Goal: Task Accomplishment & Management: Manage account settings

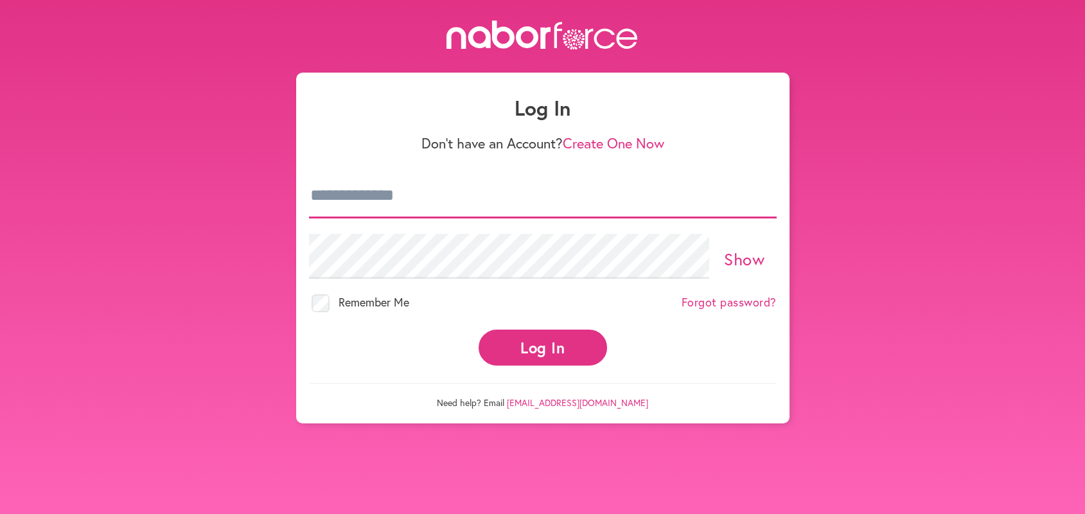
click at [313, 186] on input "email" at bounding box center [543, 195] width 468 height 45
type input "**********"
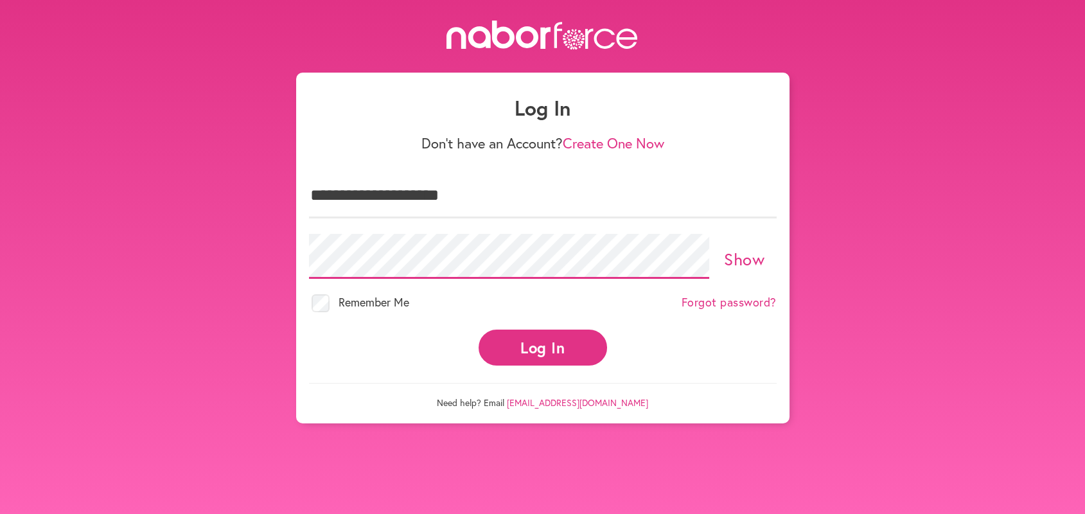
click at [479, 330] on button "Log In" at bounding box center [543, 347] width 129 height 35
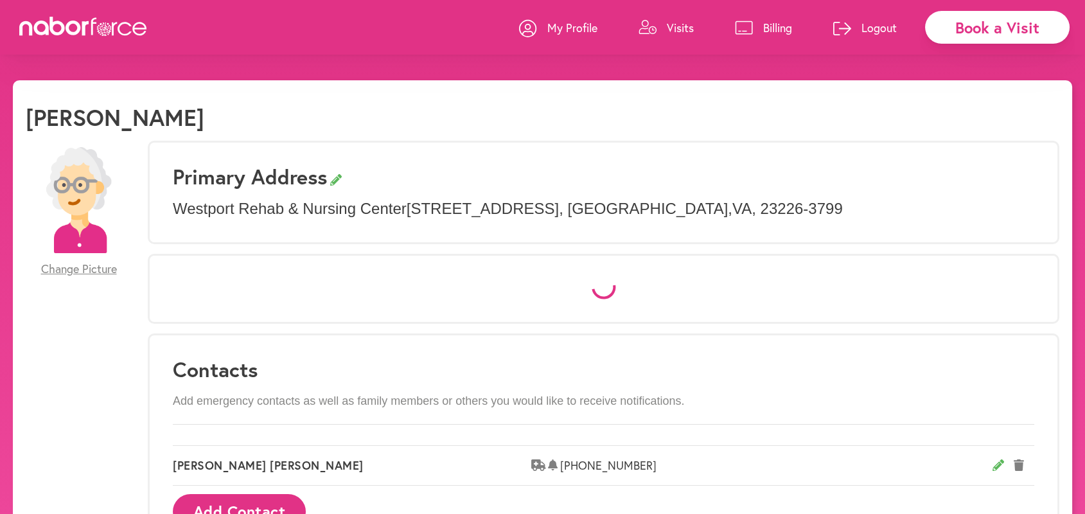
select select "*"
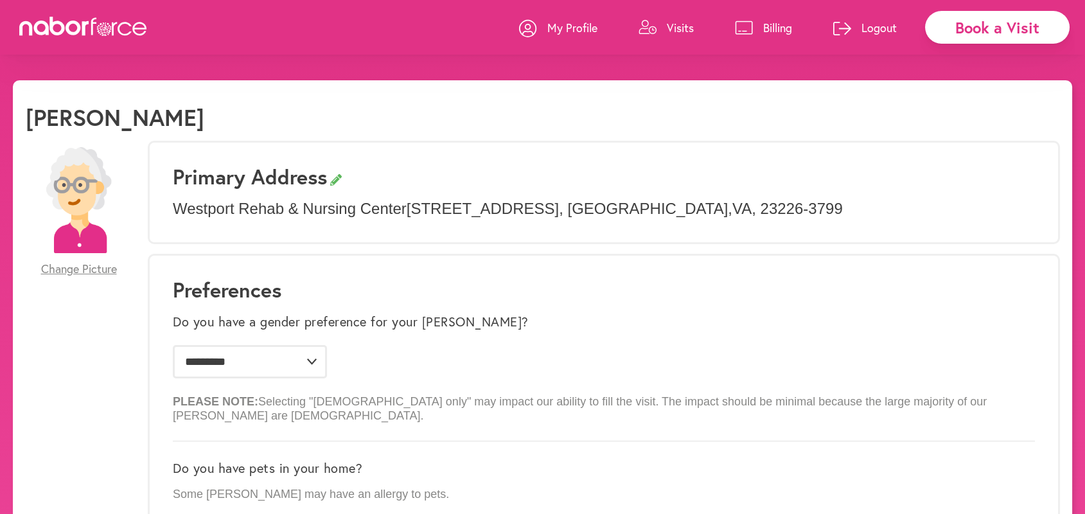
click at [673, 17] on link "Visits" at bounding box center [666, 27] width 55 height 39
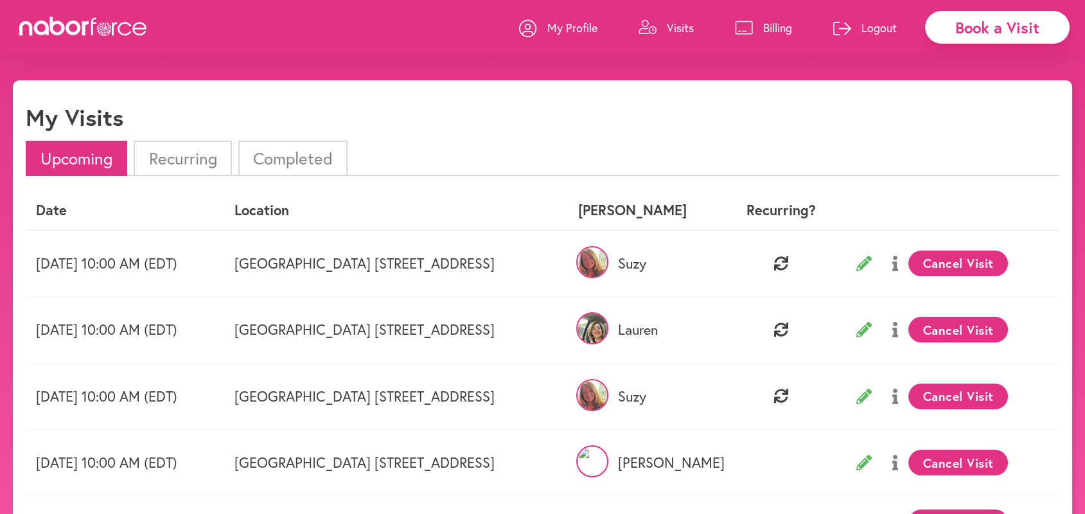
click at [873, 26] on p "Logout" at bounding box center [879, 27] width 35 height 15
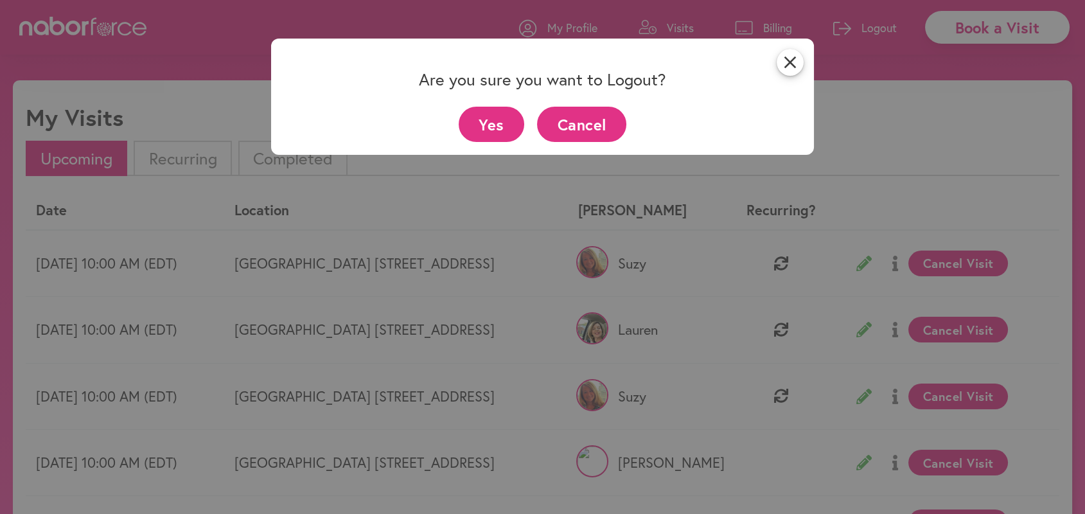
click at [493, 125] on button "Yes" at bounding box center [492, 124] width 66 height 35
